Goal: Task Accomplishment & Management: Use online tool/utility

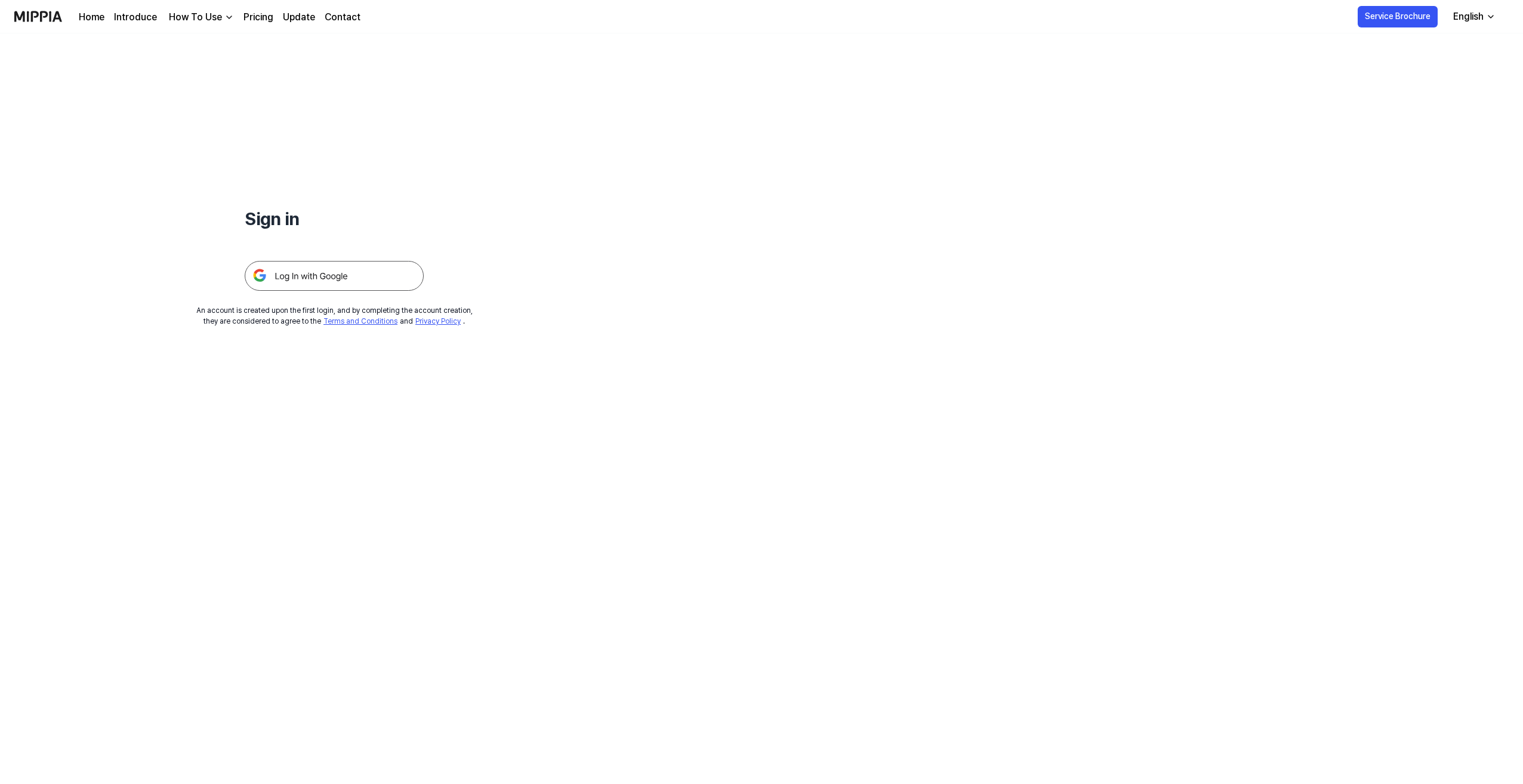
click at [348, 277] on img at bounding box center [334, 276] width 179 height 30
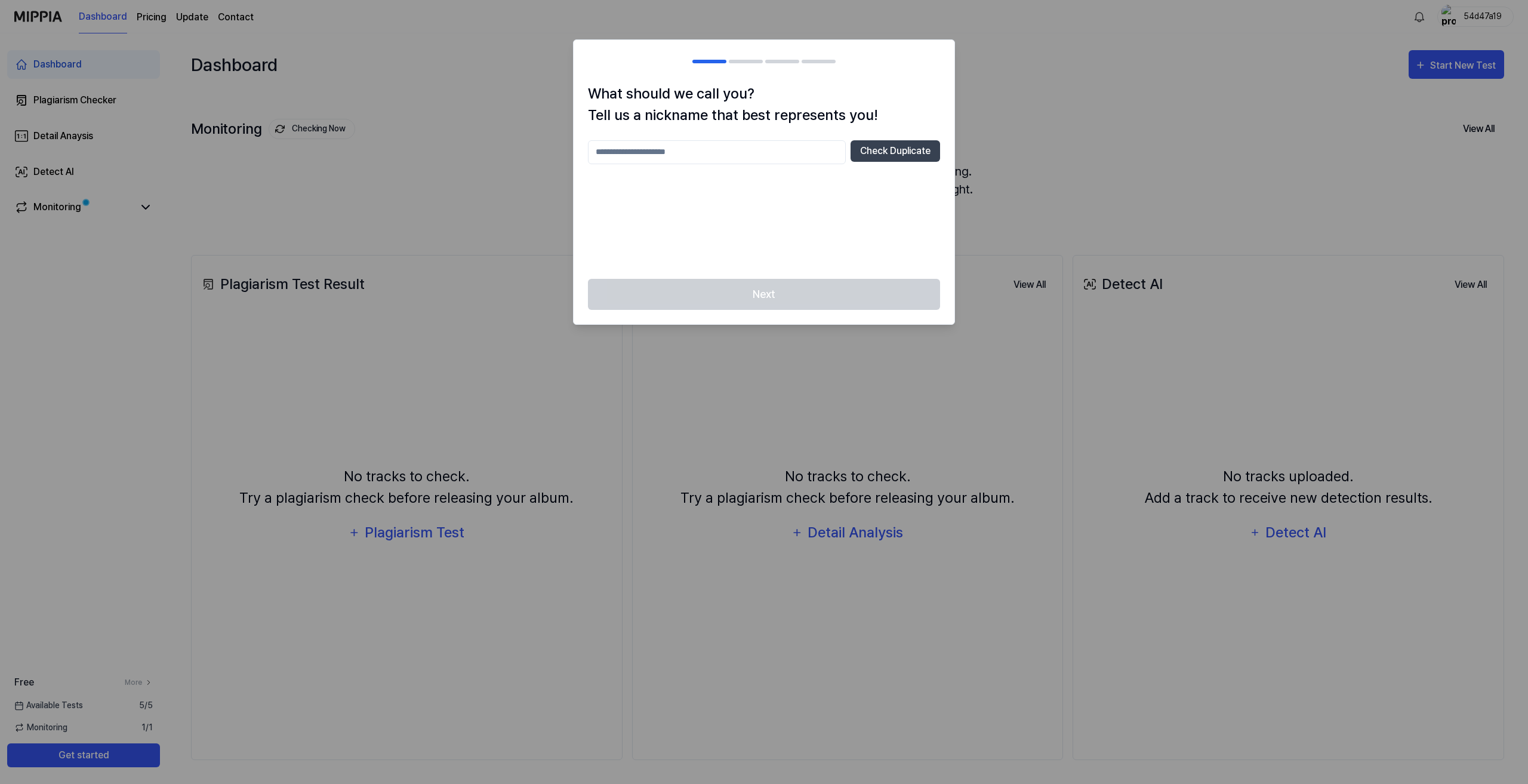
click at [714, 151] on input "text" at bounding box center [717, 152] width 257 height 24
click at [688, 142] on input "text" at bounding box center [717, 152] width 257 height 24
type input "*****"
click at [820, 272] on div "What should we call you? Tell us a nickname that best represents you! ***** Che…" at bounding box center [763, 181] width 381 height 196
click at [876, 159] on button "Check Duplicate" at bounding box center [895, 151] width 89 height 22
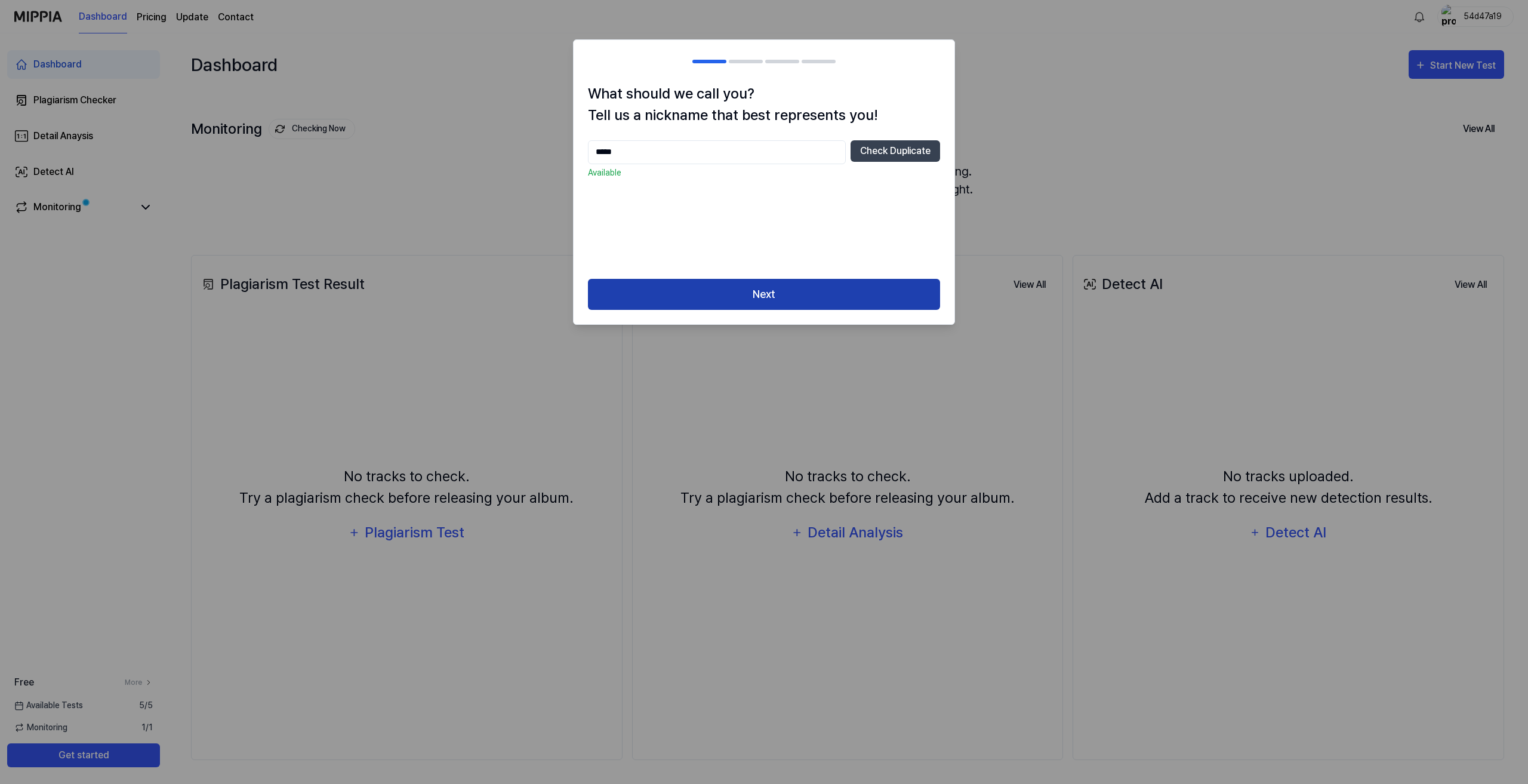
click at [796, 299] on button "Next" at bounding box center [764, 295] width 352 height 32
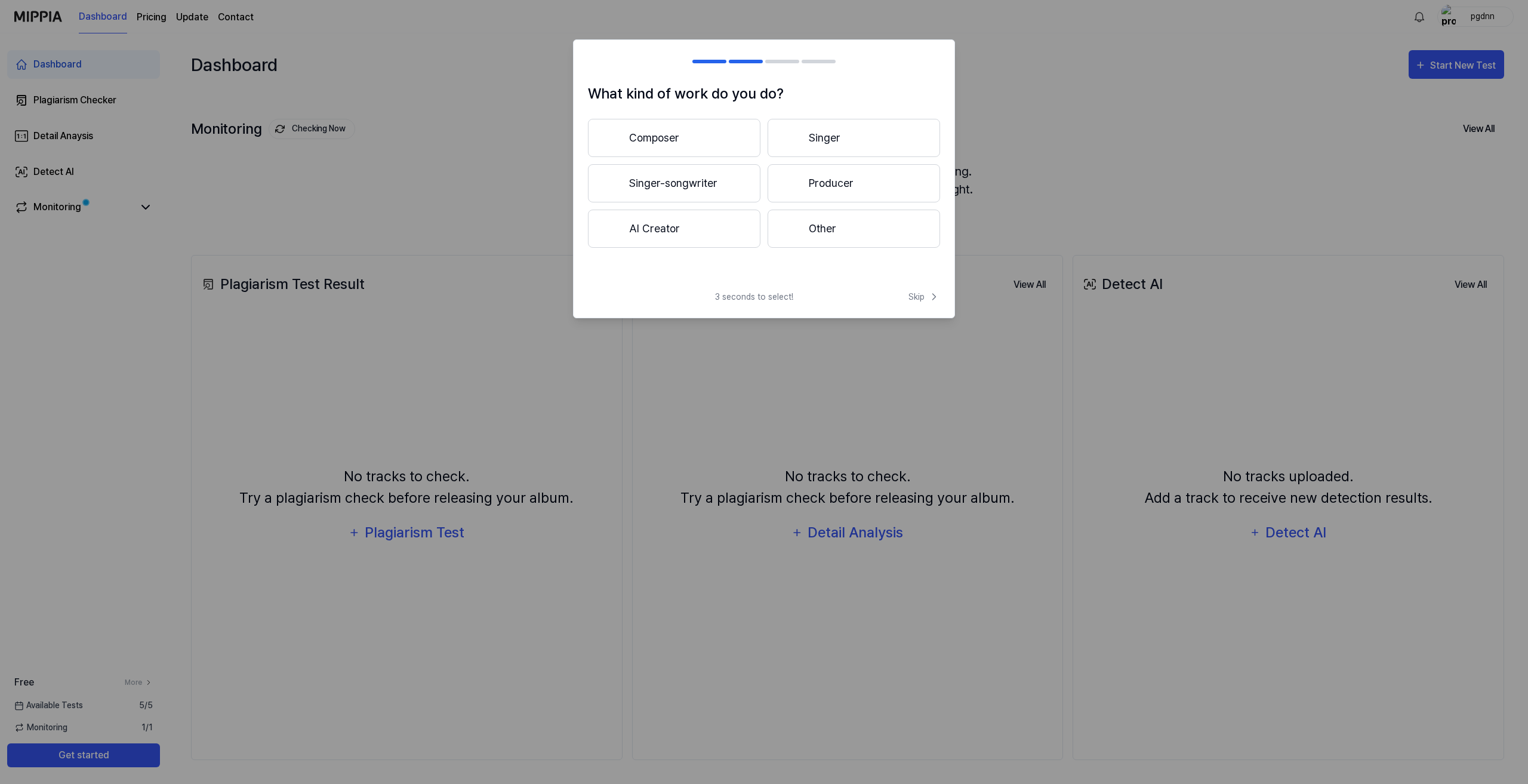
click at [690, 148] on button "Composer" at bounding box center [674, 138] width 172 height 38
click at [698, 182] on button "Less than 3 years" at bounding box center [674, 183] width 172 height 38
click at [690, 252] on button "Other" at bounding box center [674, 233] width 172 height 38
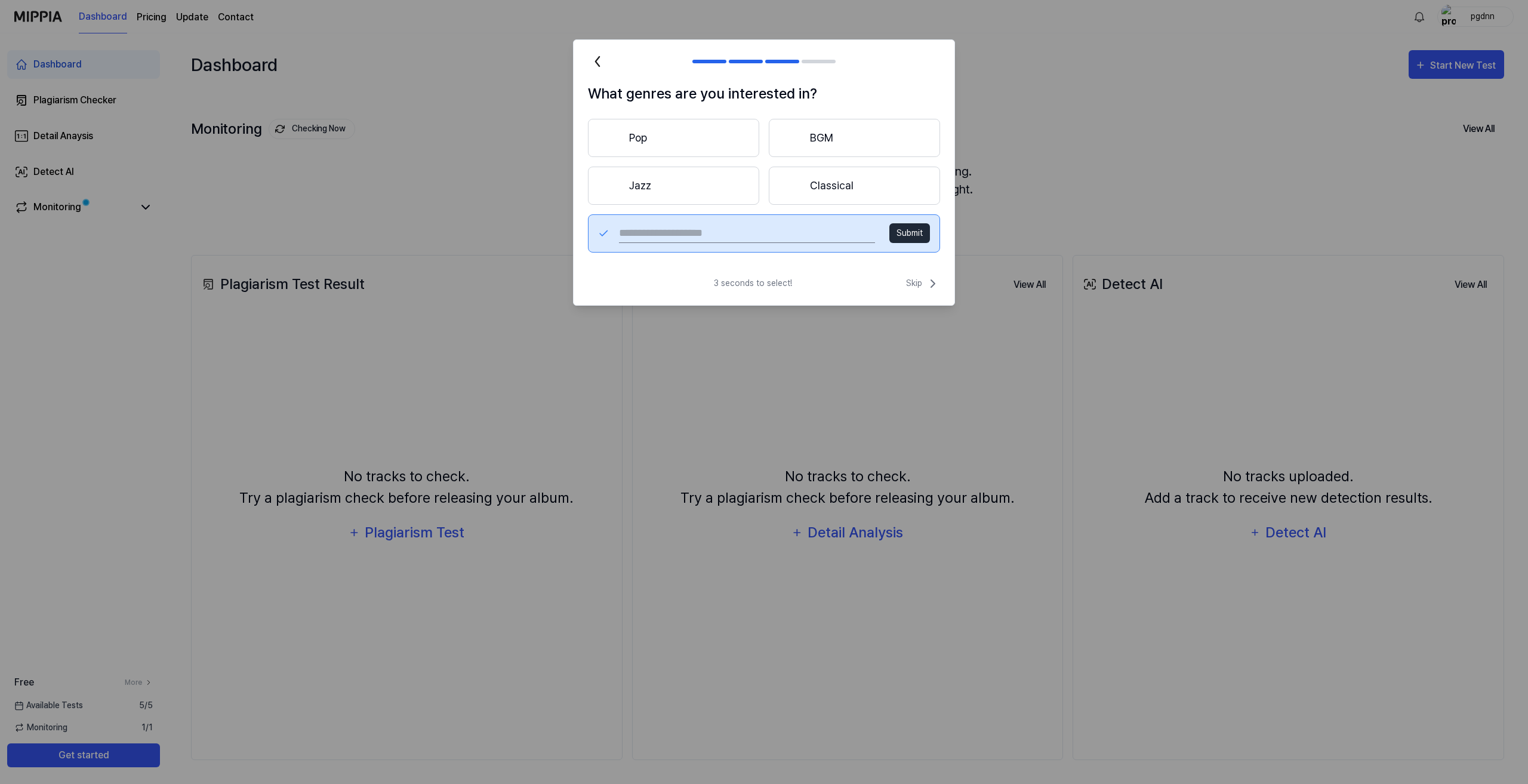
click at [767, 230] on input "text" at bounding box center [747, 233] width 256 height 19
type input "***"
click at [906, 237] on button "Submit" at bounding box center [909, 233] width 41 height 20
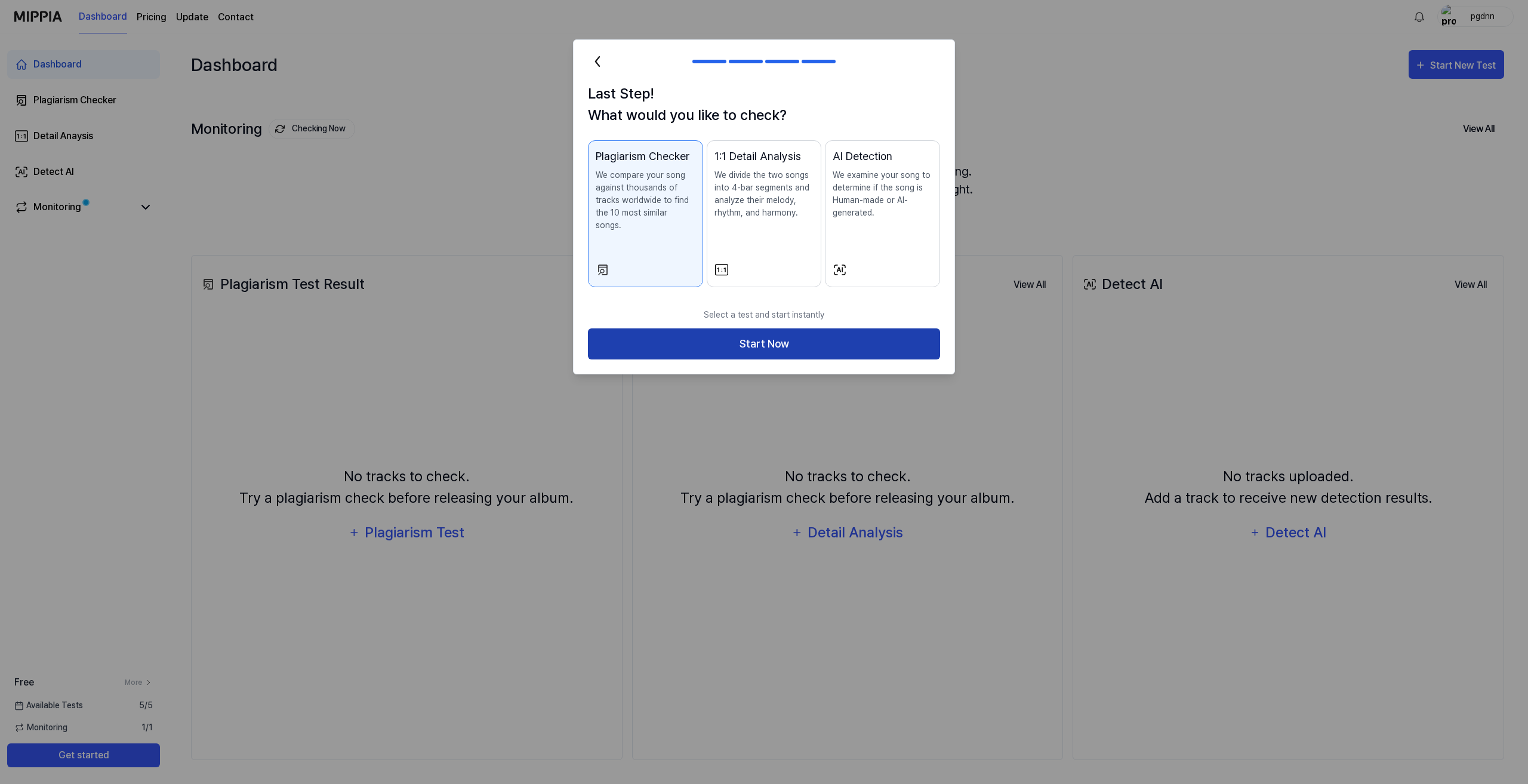
click at [814, 328] on button "Start Now" at bounding box center [764, 344] width 352 height 32
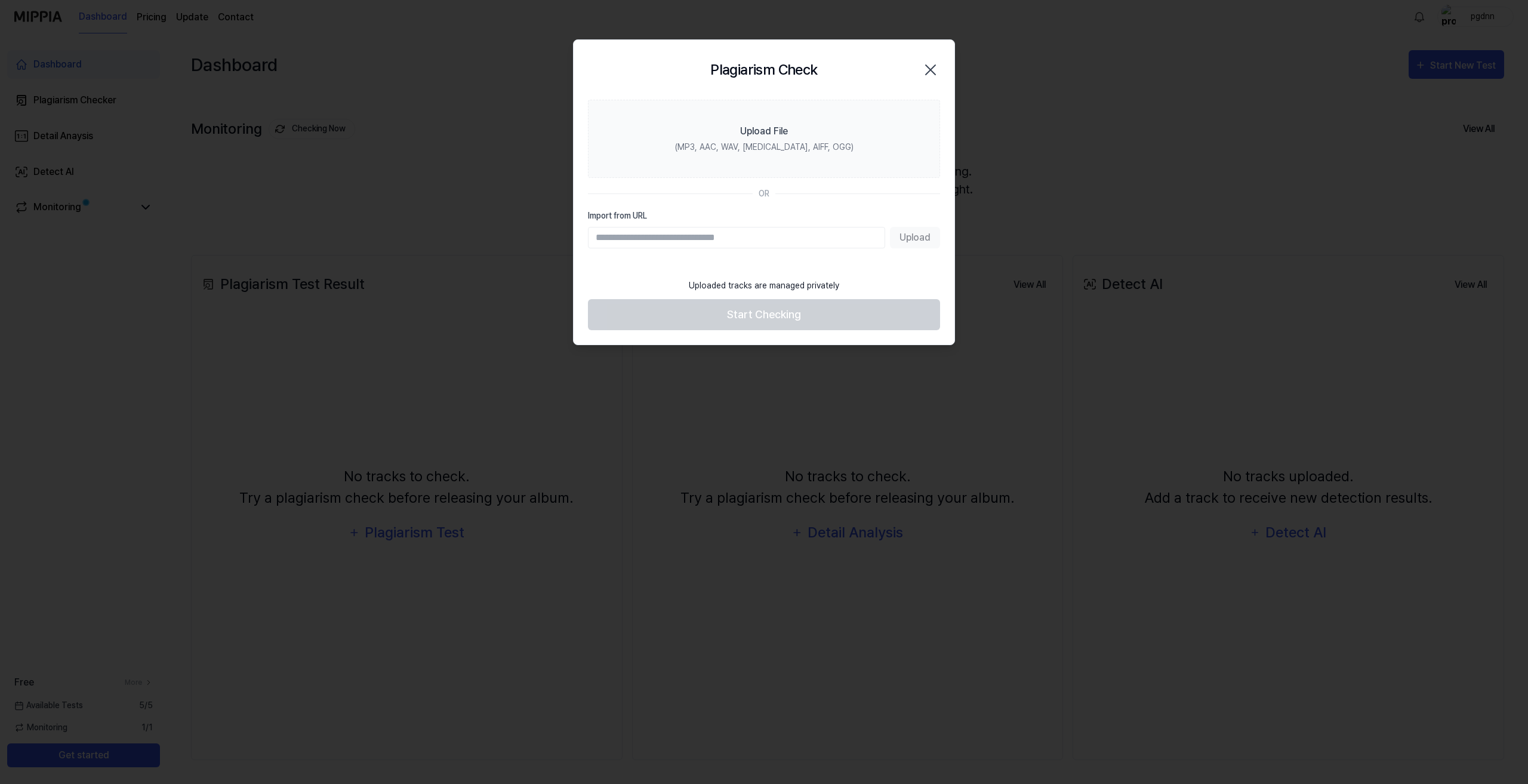
click at [668, 238] on input "Import from URL" at bounding box center [737, 237] width 297 height 22
drag, startPoint x: 847, startPoint y: 207, endPoint x: 845, endPoint y: 193, distance: 14.1
click at [847, 207] on section "Upload File (MP3, AAC, WAV, [MEDICAL_DATA], AIFF, OGG) OR Import from URL Upload" at bounding box center [763, 186] width 381 height 172
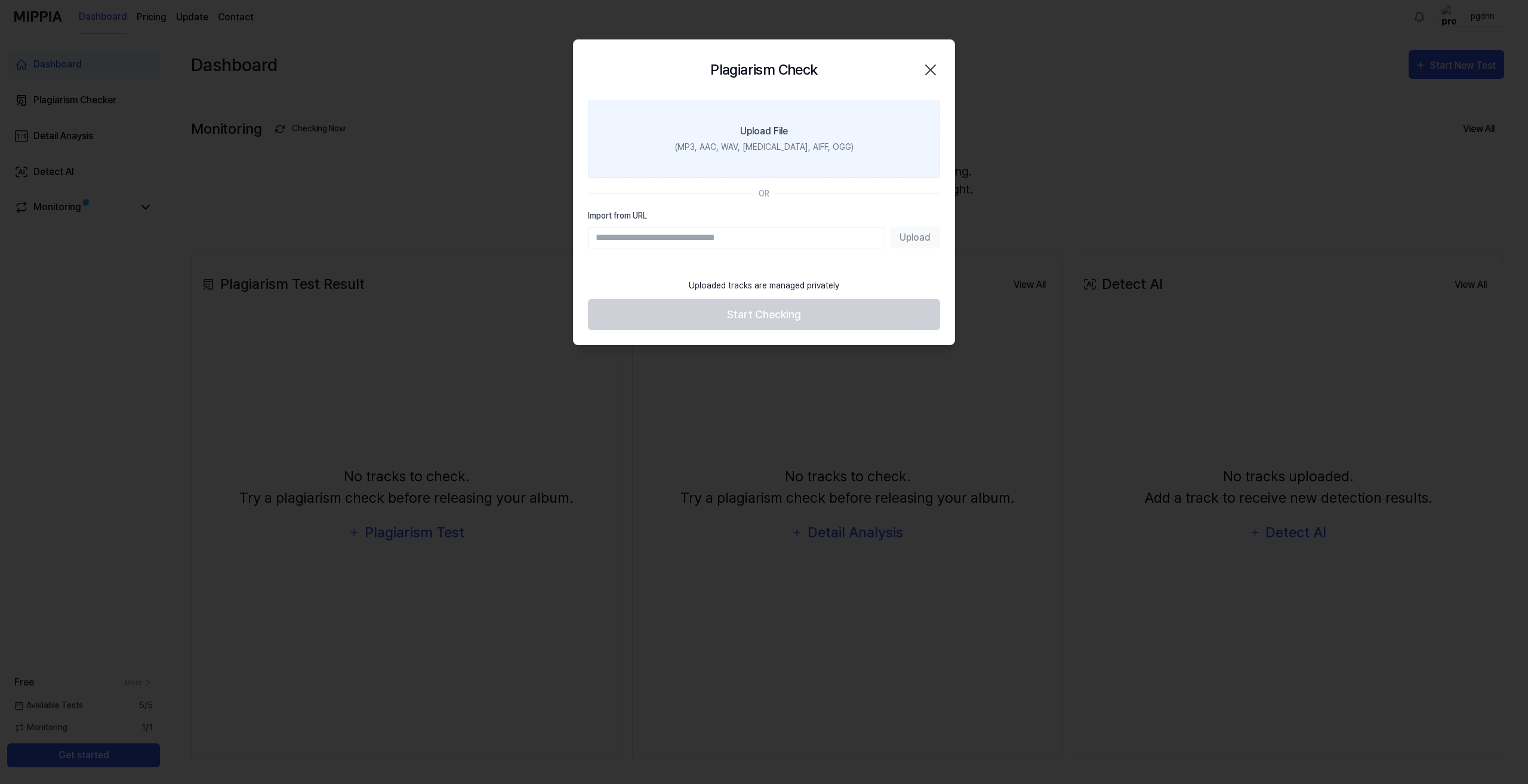
click at [808, 142] on div "(MP3, AAC, WAV, [MEDICAL_DATA], AIFF, OGG)" at bounding box center [764, 147] width 178 height 12
click at [0, 0] on input "Upload File (MP3, AAC, WAV, [MEDICAL_DATA], AIFF, OGG)" at bounding box center [0, 0] width 0 height 0
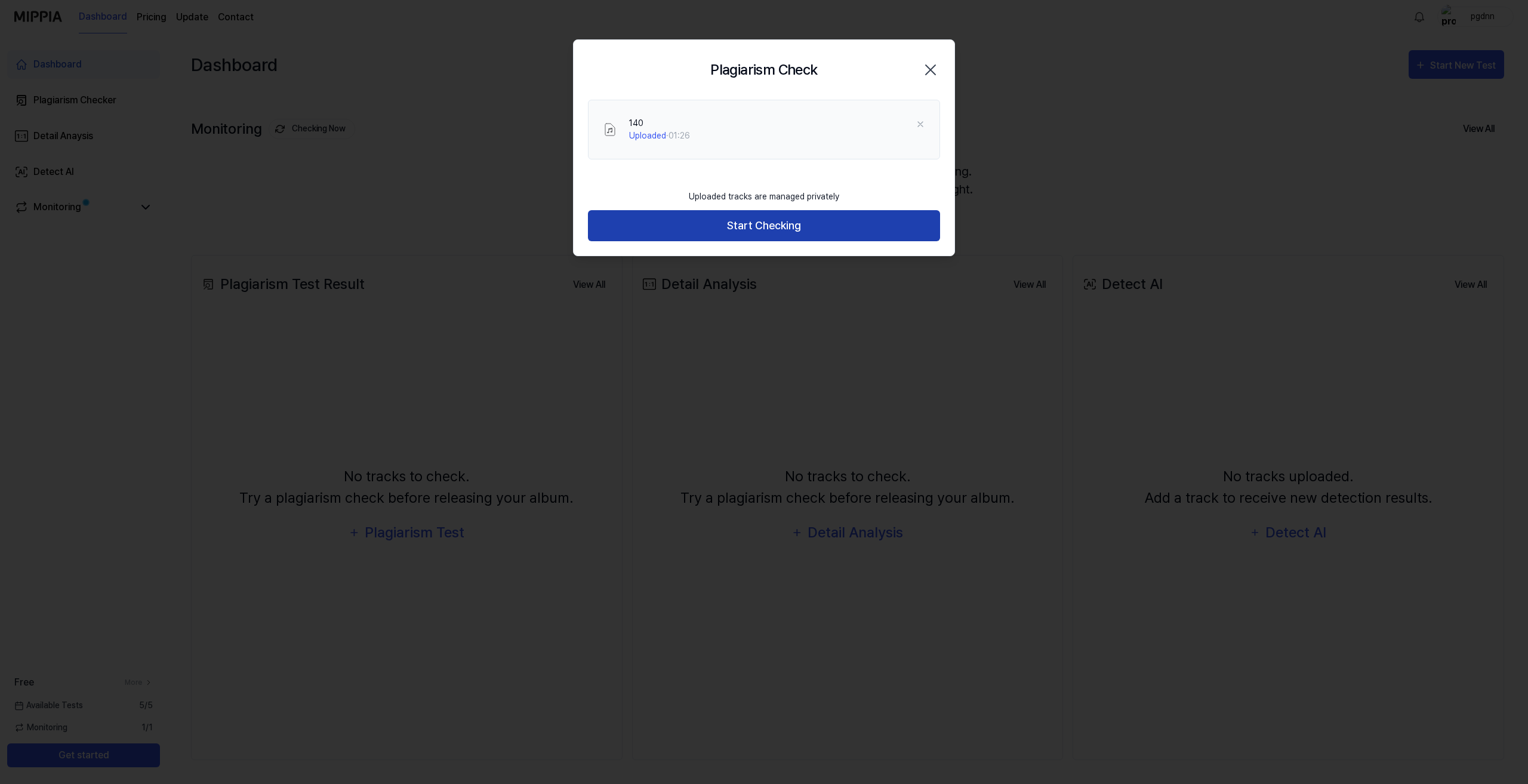
click at [780, 231] on button "Start Checking" at bounding box center [764, 226] width 352 height 32
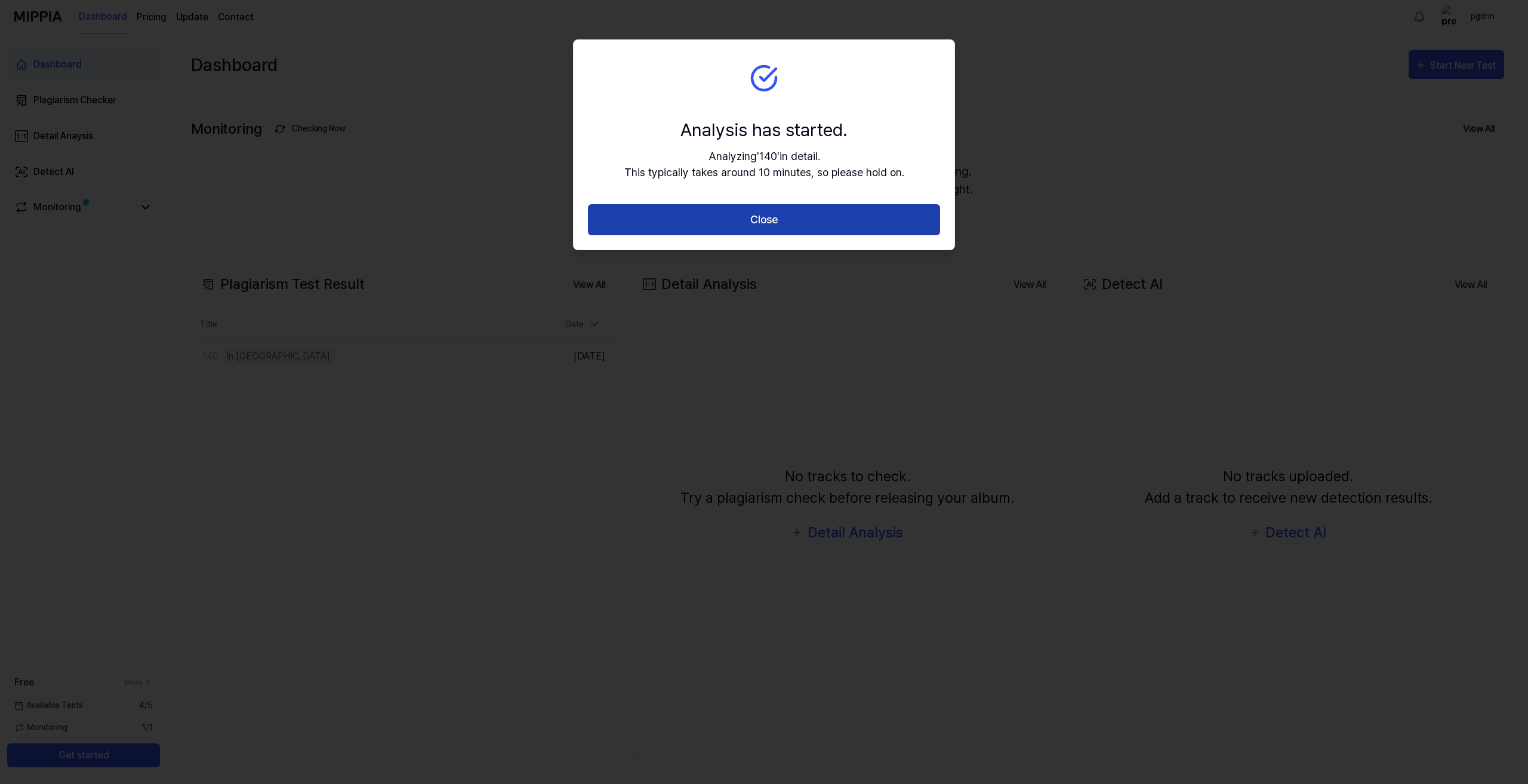
click at [795, 222] on button "Close" at bounding box center [764, 220] width 352 height 32
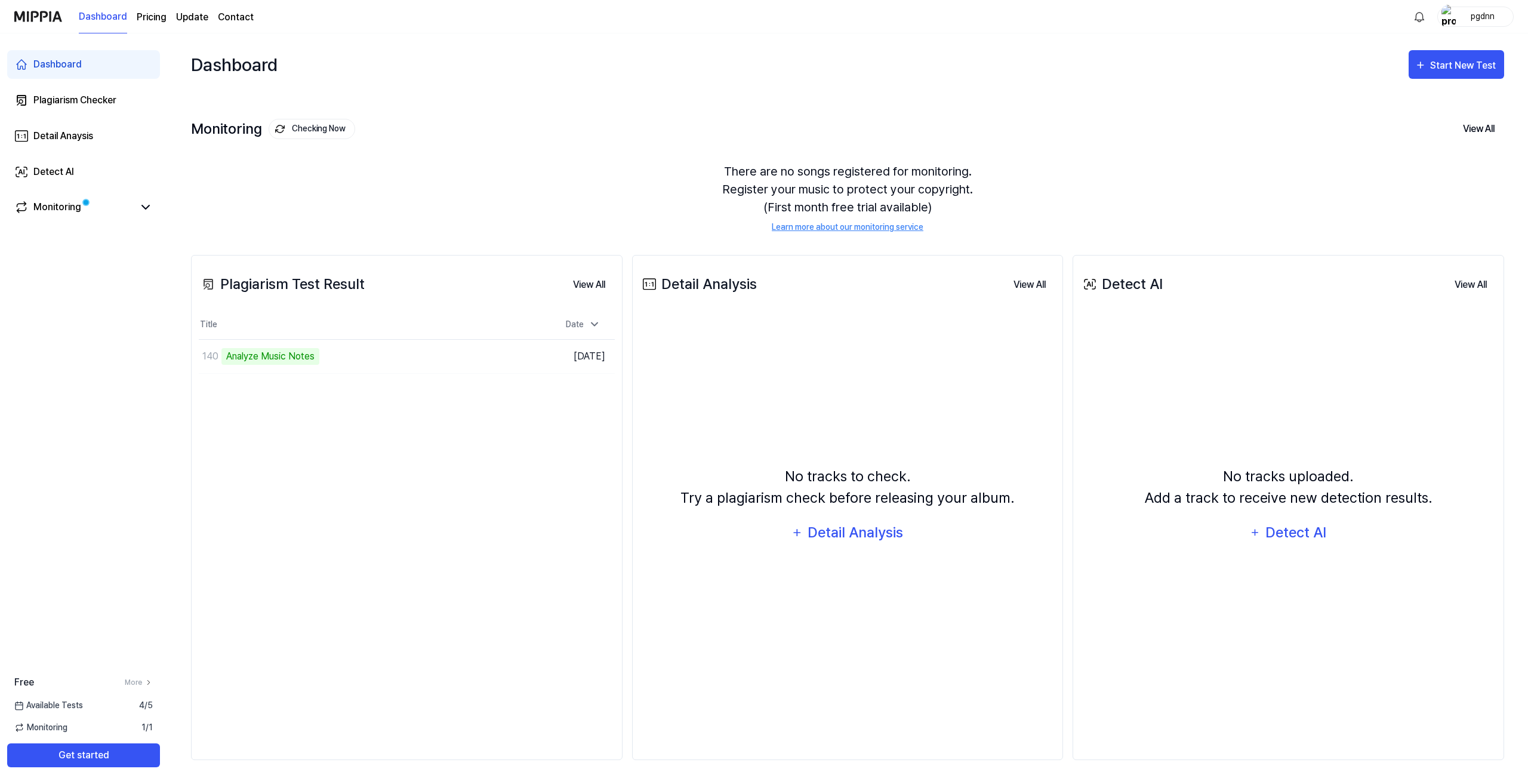
click at [1269, 167] on div "There are no songs registered for monitoring. Register your music to protect yo…" at bounding box center [847, 198] width 1313 height 100
click at [249, 361] on div "140" at bounding box center [320, 357] width 242 height 33
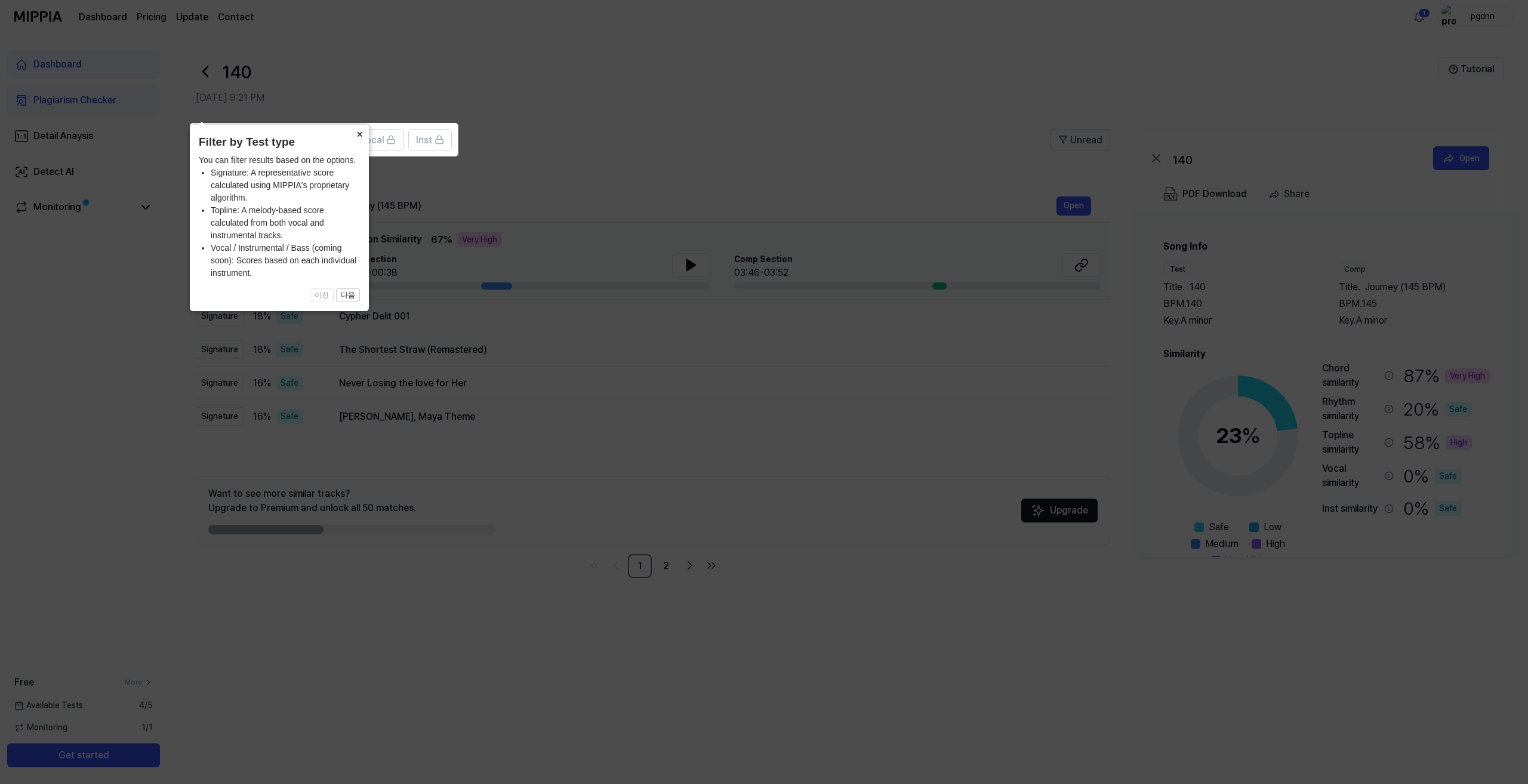
click at [357, 142] on button "×" at bounding box center [359, 133] width 19 height 17
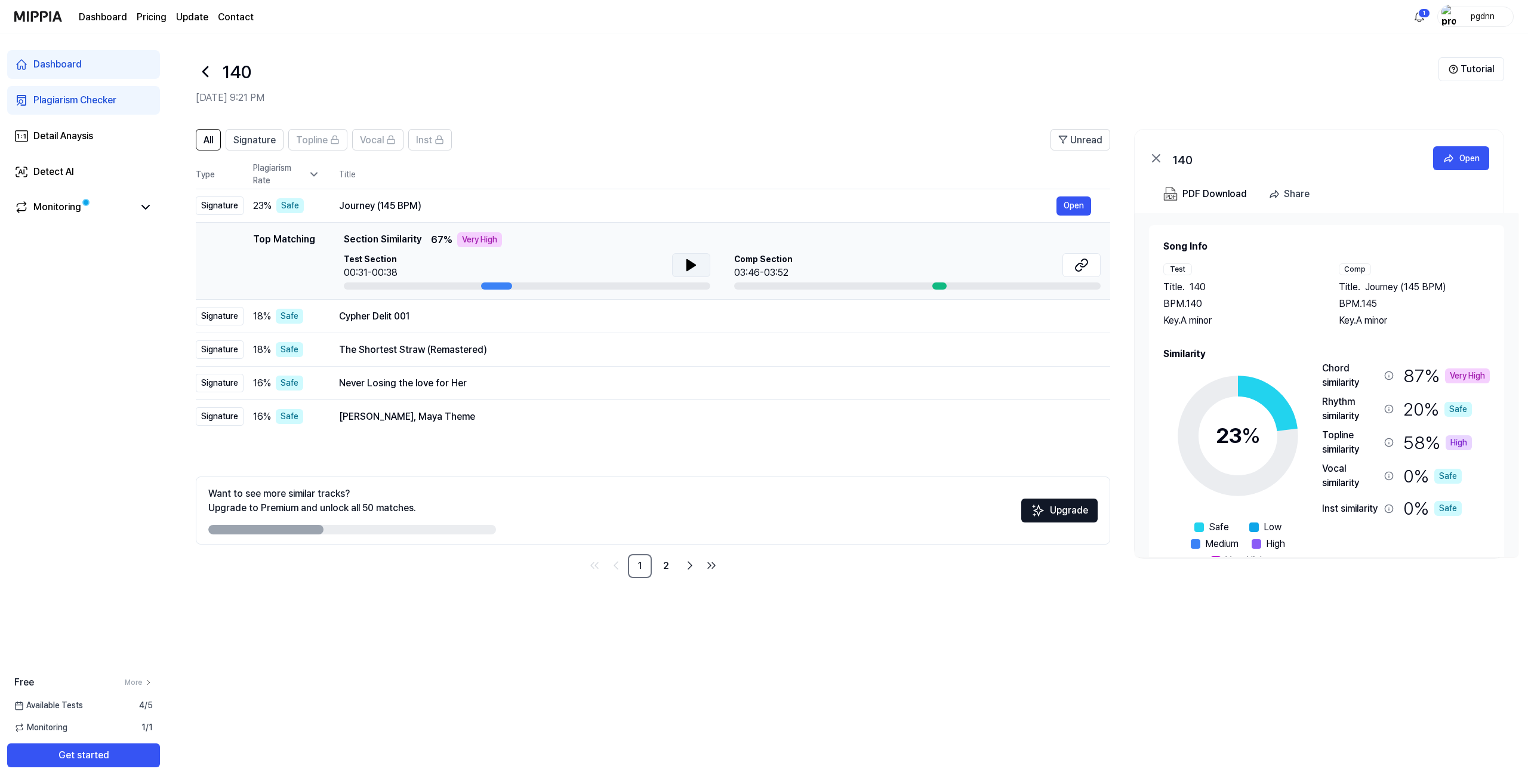
click at [687, 261] on icon at bounding box center [692, 265] width 8 height 11
click at [696, 257] on button at bounding box center [692, 265] width 38 height 24
click at [1071, 205] on button "Open" at bounding box center [1074, 206] width 35 height 19
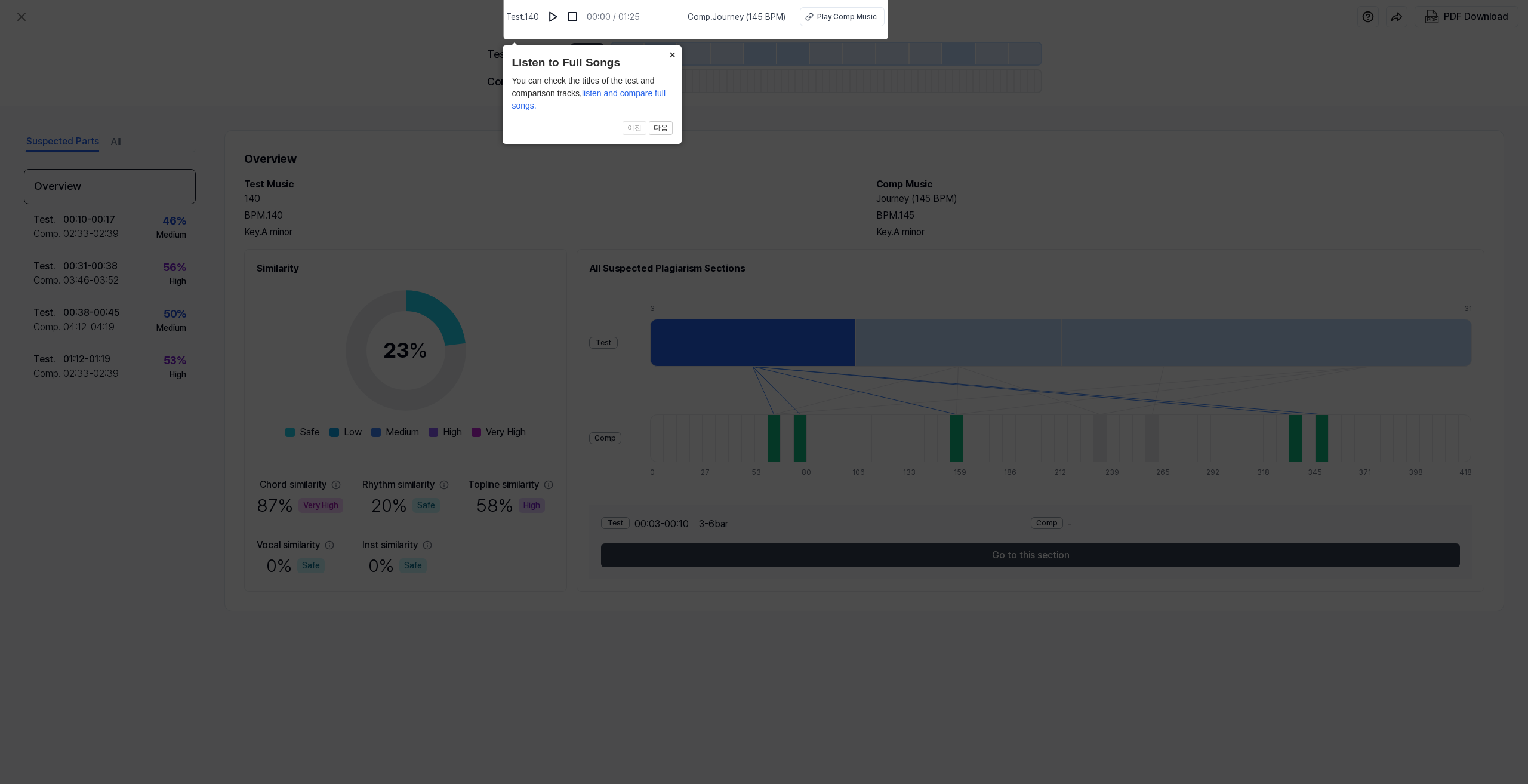
click at [668, 53] on button "×" at bounding box center [672, 53] width 19 height 17
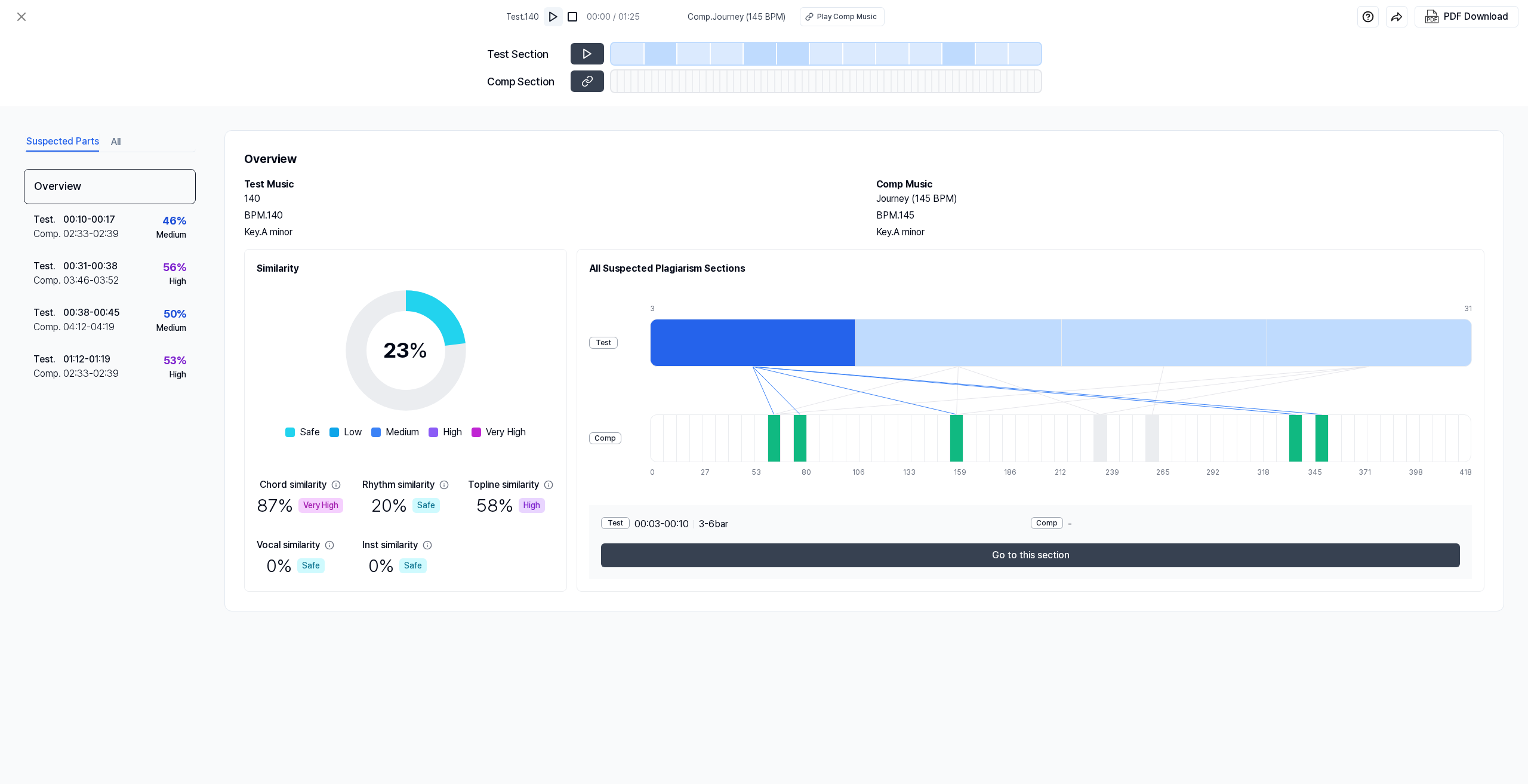
click at [559, 22] on img at bounding box center [553, 17] width 12 height 12
click at [662, 56] on div at bounding box center [662, 54] width 33 height 22
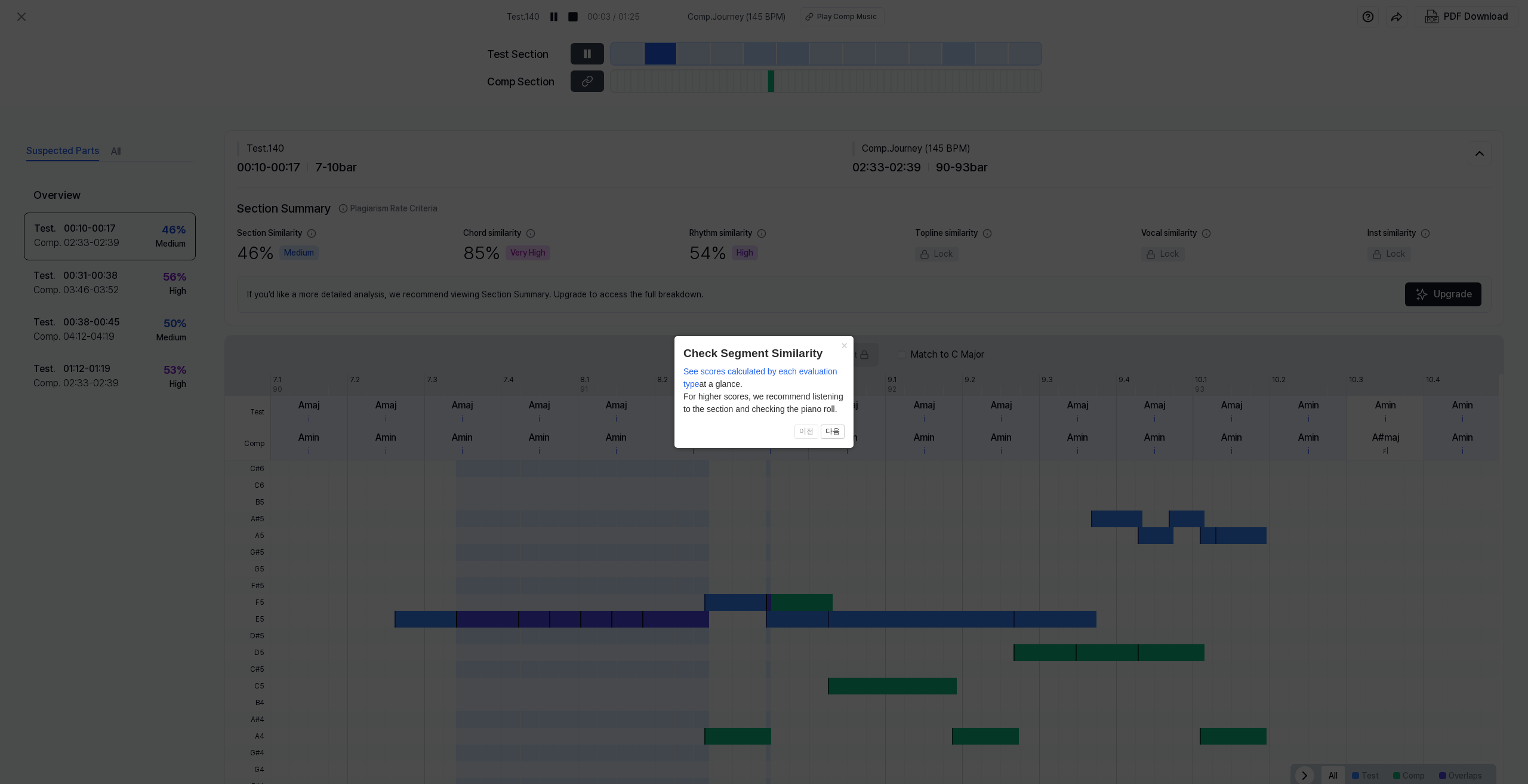
click at [712, 53] on icon at bounding box center [764, 392] width 1528 height 784
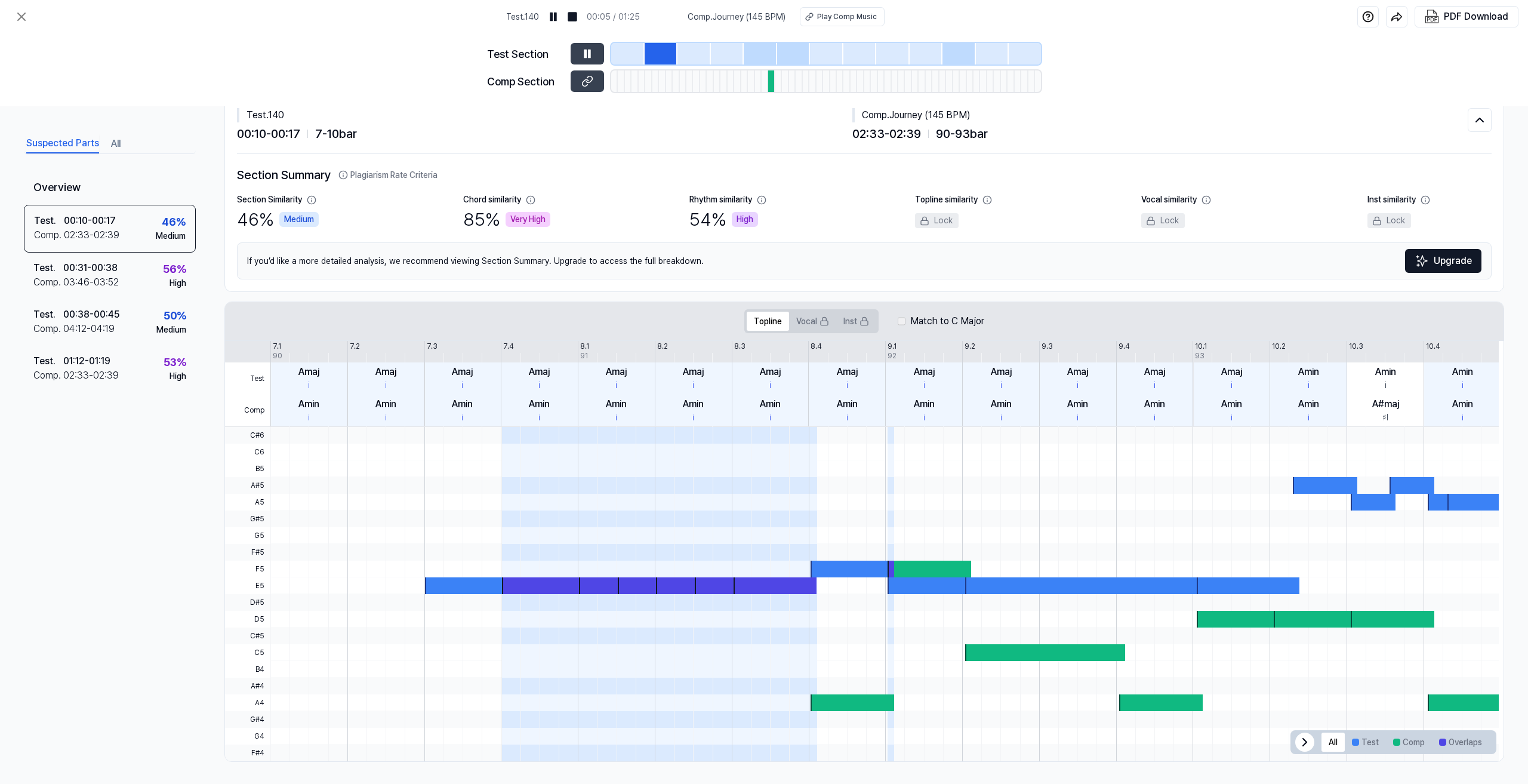
scroll to position [35, 0]
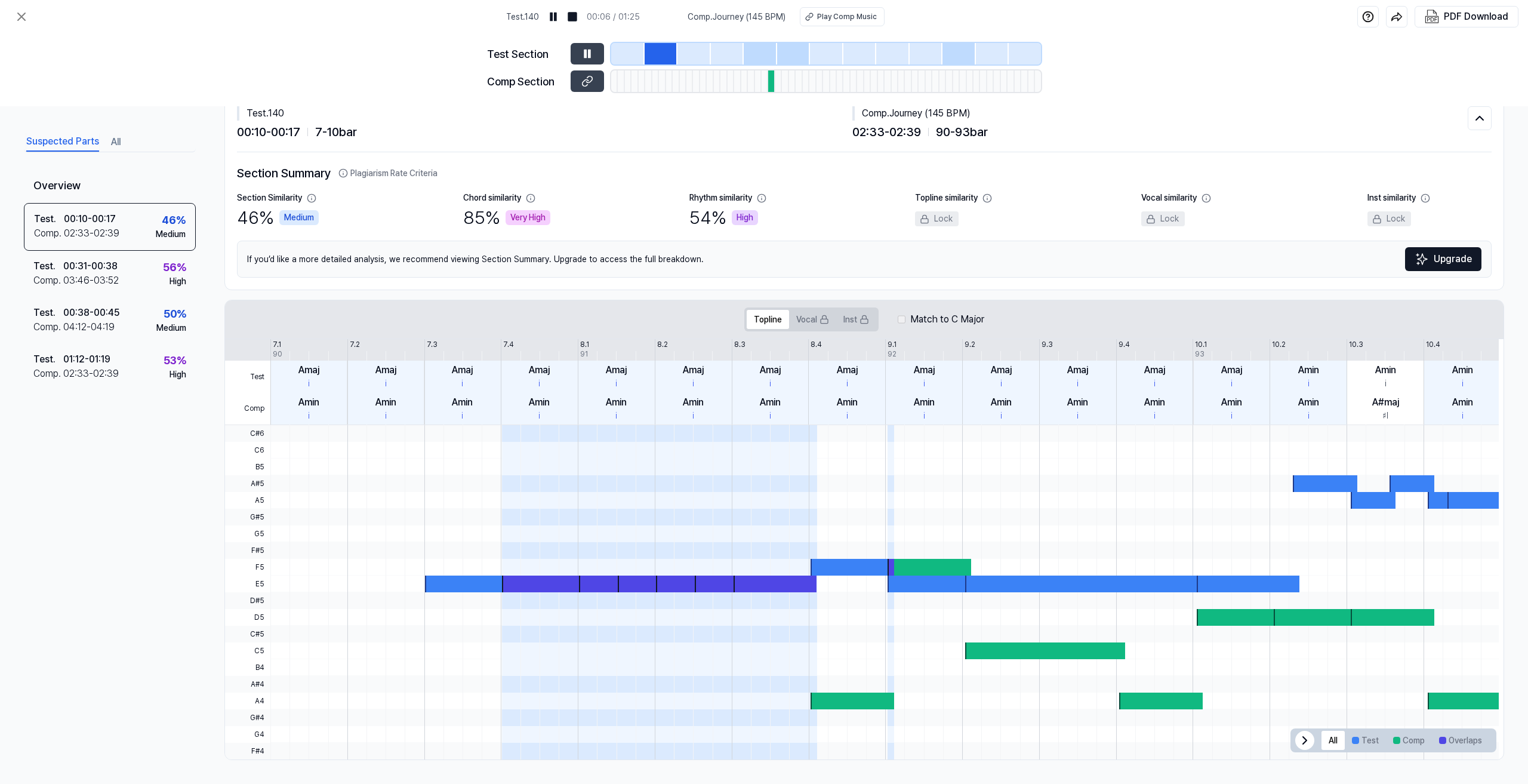
click at [776, 592] on span at bounding box center [775, 601] width 83 height 17
click at [913, 572] on div at bounding box center [929, 567] width 83 height 17
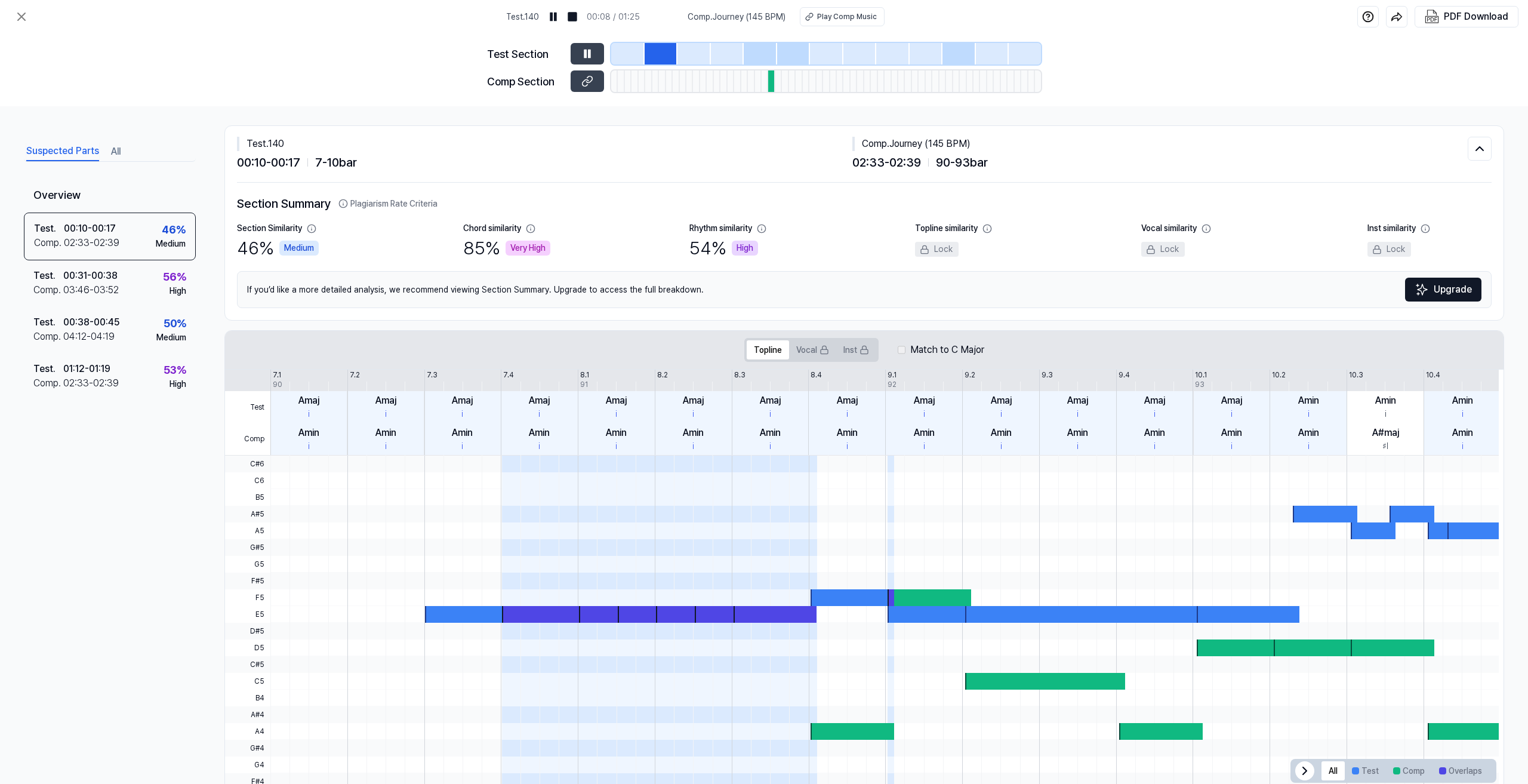
scroll to position [0, 0]
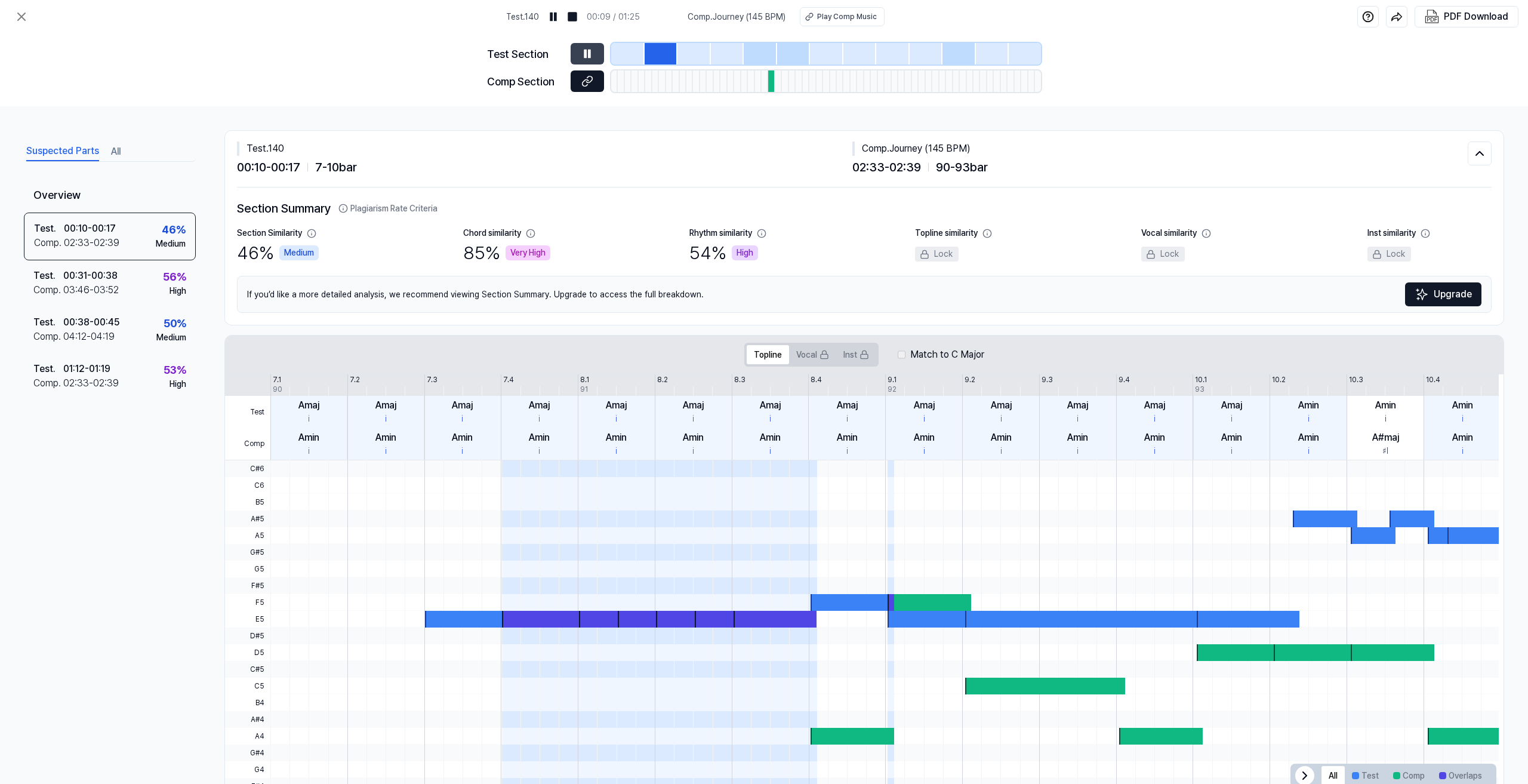
click at [583, 77] on icon at bounding box center [587, 81] width 12 height 12
click at [600, 56] on button at bounding box center [587, 54] width 33 height 22
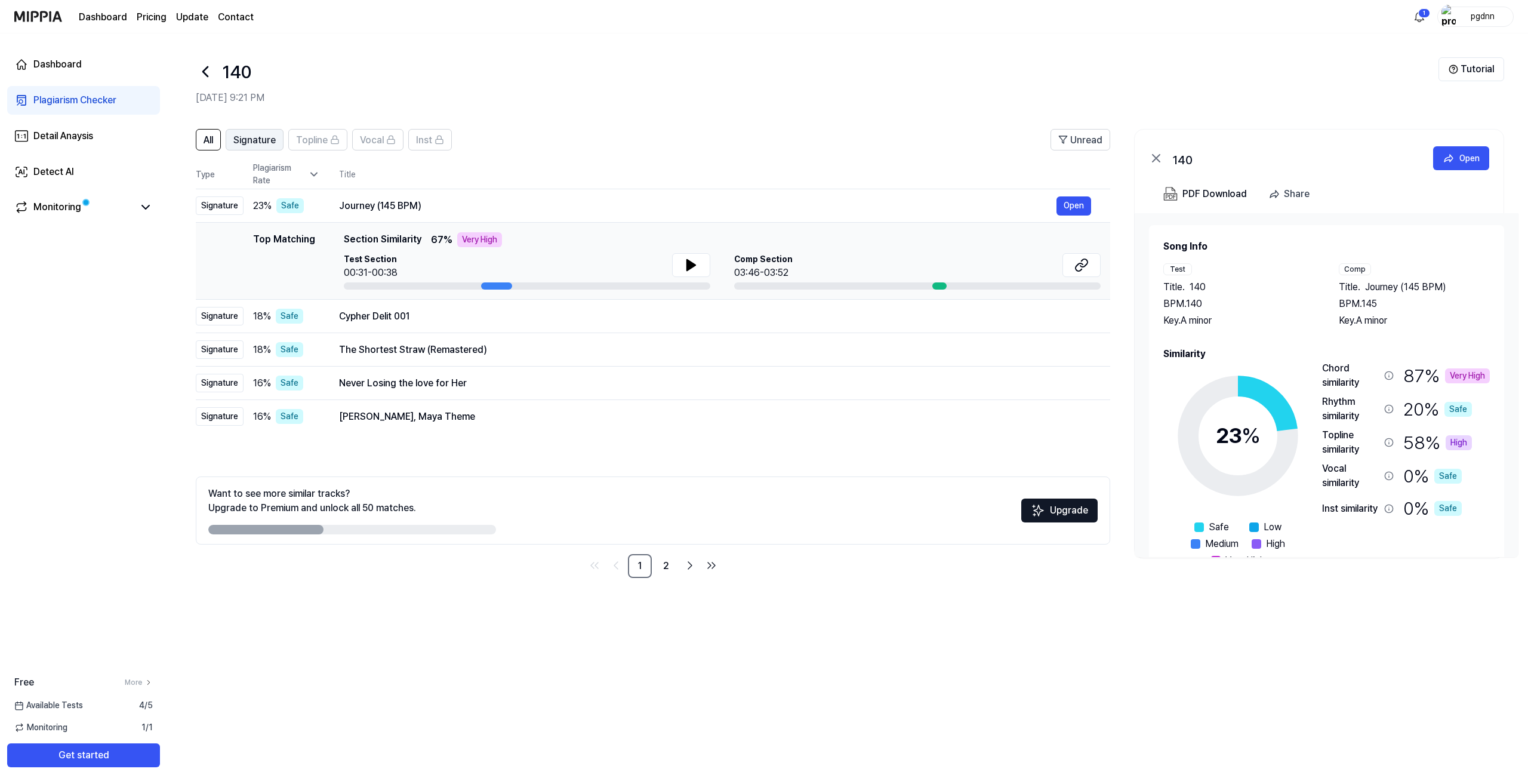
click at [243, 137] on span "Signature" at bounding box center [254, 140] width 42 height 14
click at [1083, 314] on button "Open" at bounding box center [1074, 316] width 35 height 19
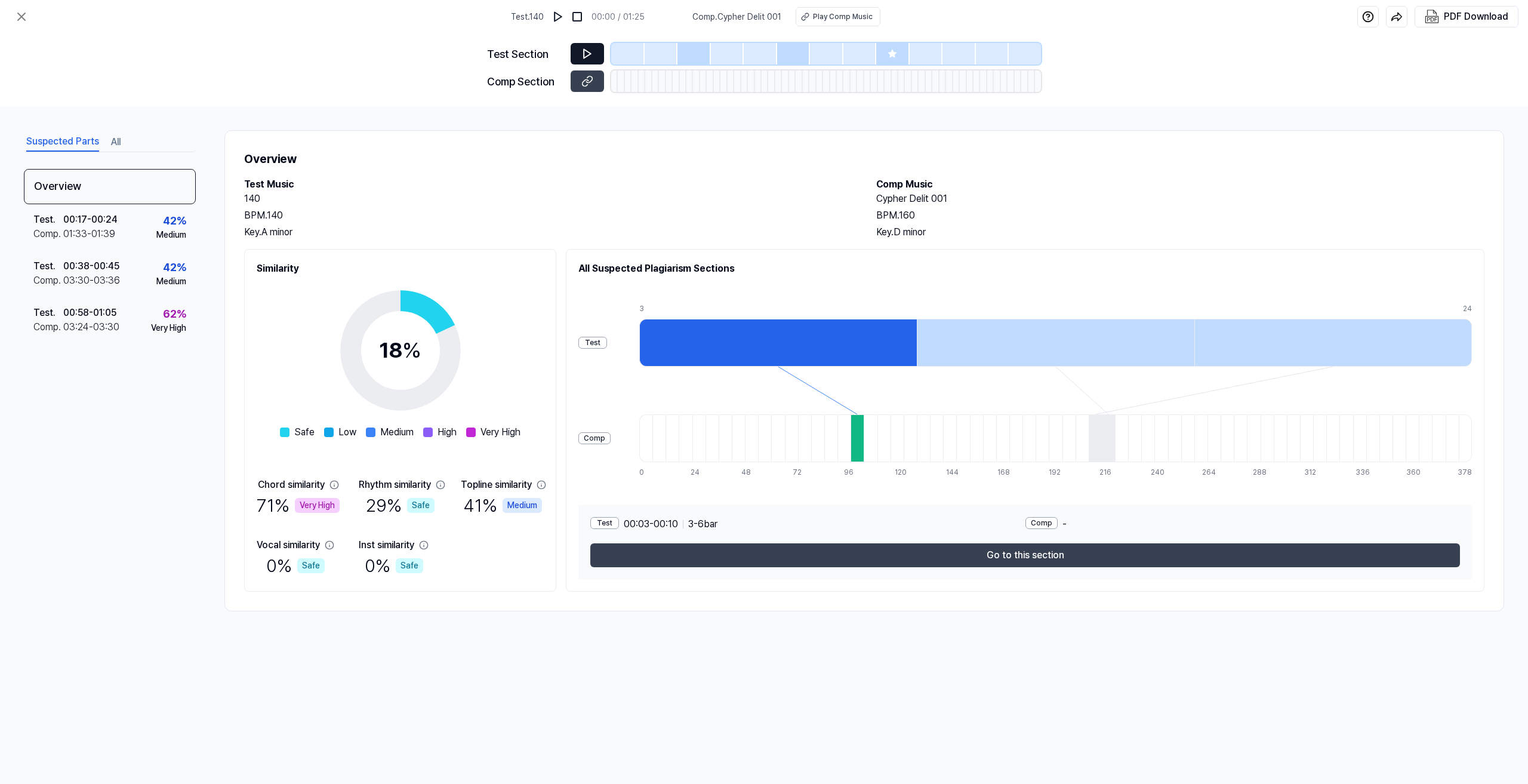
click at [588, 51] on icon at bounding box center [587, 53] width 12 height 12
click at [588, 82] on icon at bounding box center [589, 80] width 6 height 7
